Goal: Information Seeking & Learning: Find specific fact

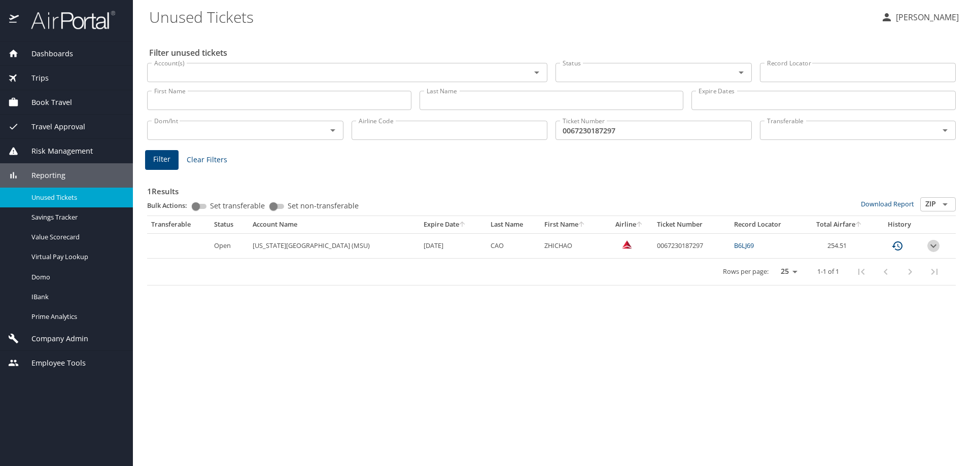
click at [934, 244] on icon "expand row" at bounding box center [933, 246] width 12 height 12
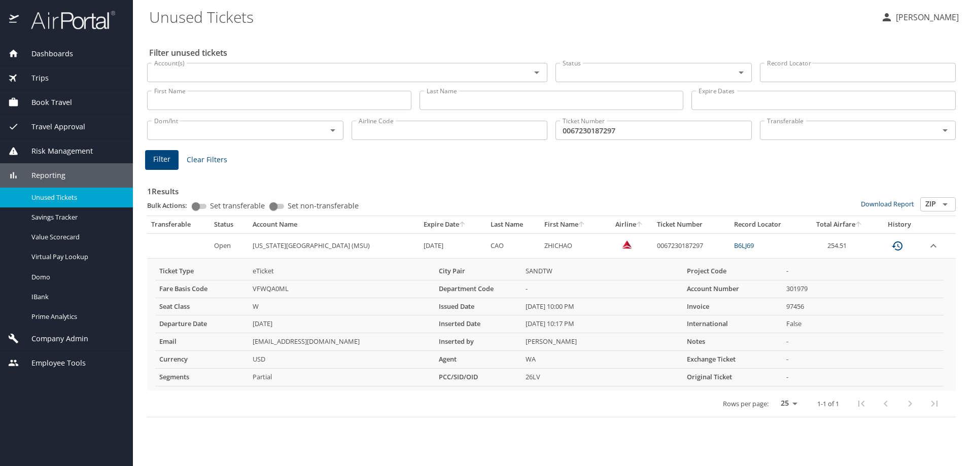
click at [742, 244] on link "B6LJ69" at bounding box center [744, 245] width 20 height 9
click at [746, 244] on link "B6LJ69" at bounding box center [744, 245] width 20 height 9
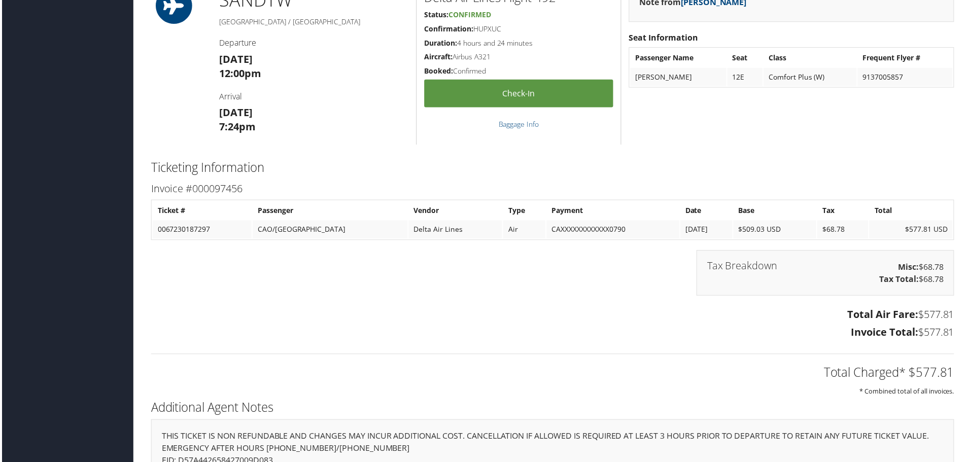
scroll to position [940, 0]
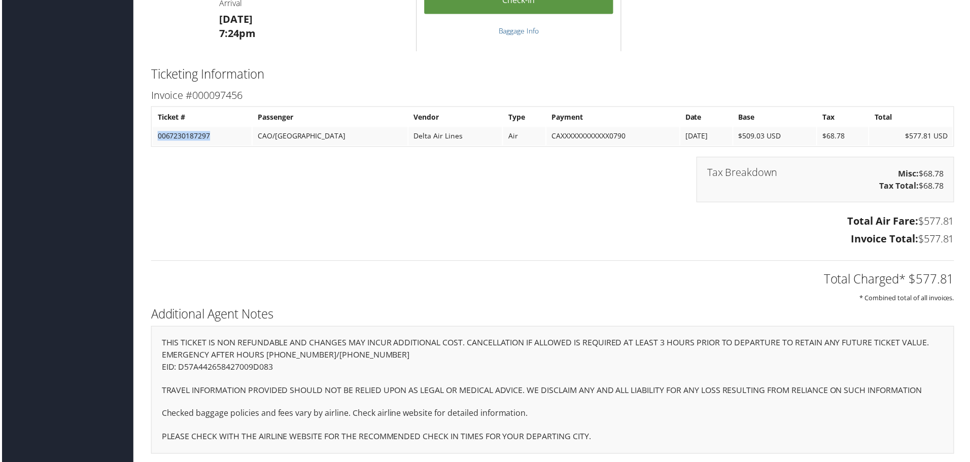
drag, startPoint x: 223, startPoint y: 132, endPoint x: 156, endPoint y: 134, distance: 67.0
click at [156, 134] on td "0067230187297" at bounding box center [200, 137] width 99 height 18
copy td "0067230187297"
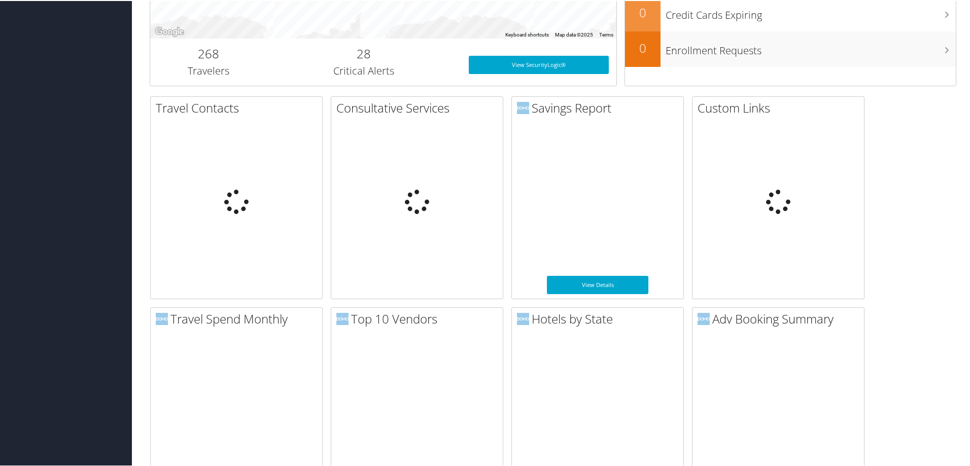
scroll to position [355, 0]
